Goal: Transaction & Acquisition: Purchase product/service

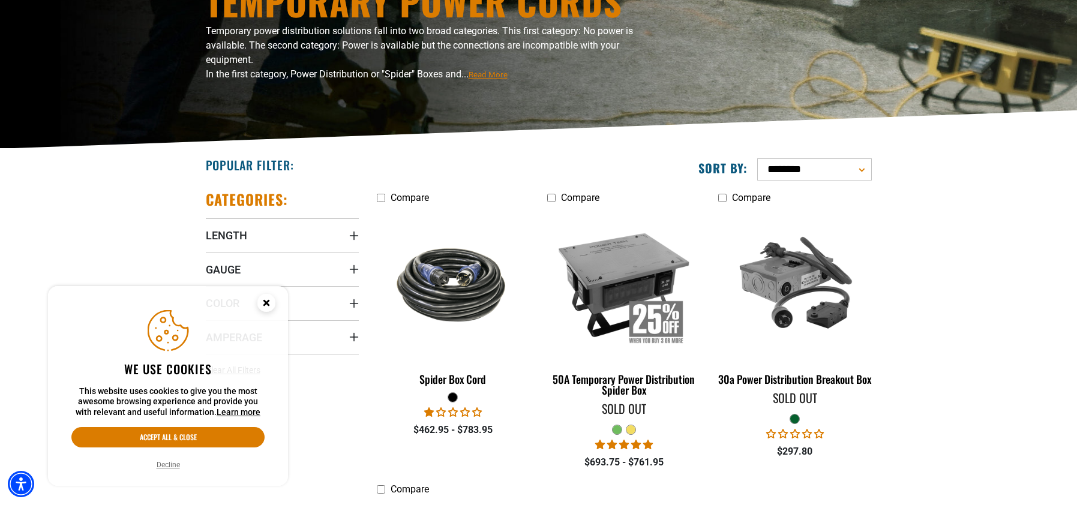
scroll to position [180, 0]
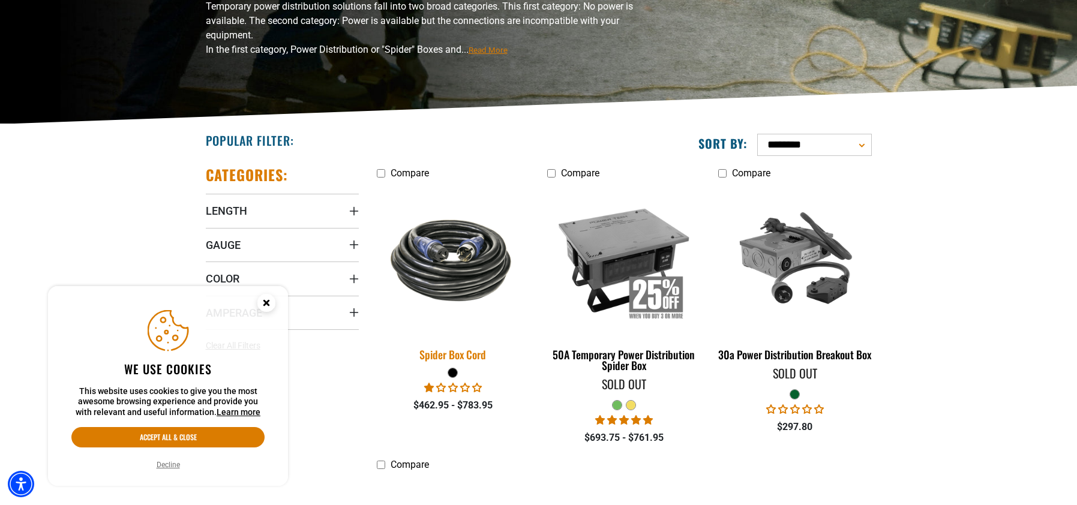
click at [436, 283] on img at bounding box center [453, 260] width 168 height 103
